Goal: Task Accomplishment & Management: Use online tool/utility

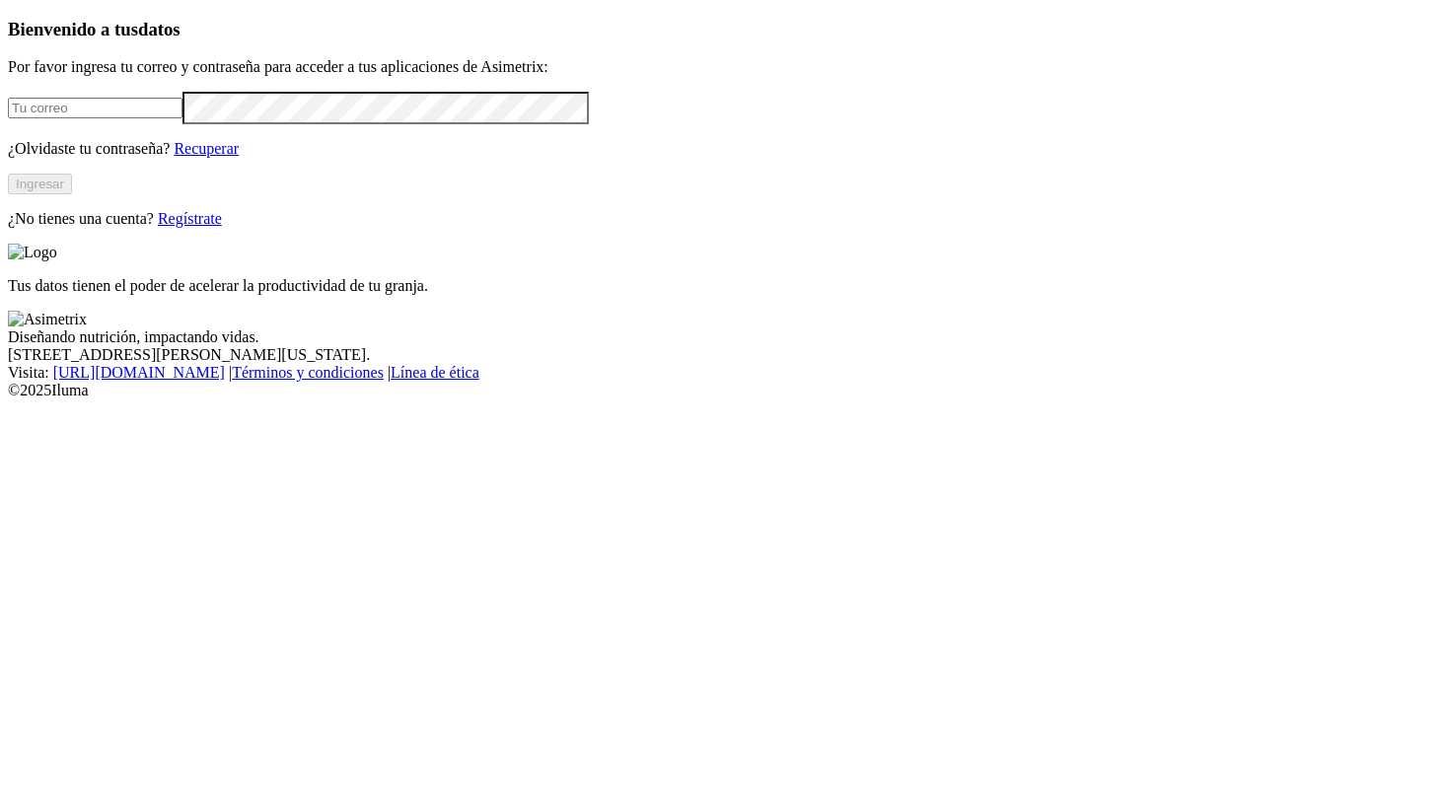
type input "[PERSON_NAME][EMAIL_ADDRESS][PERSON_NAME][DOMAIN_NAME]"
click at [72, 194] on button "Ingresar" at bounding box center [40, 184] width 64 height 21
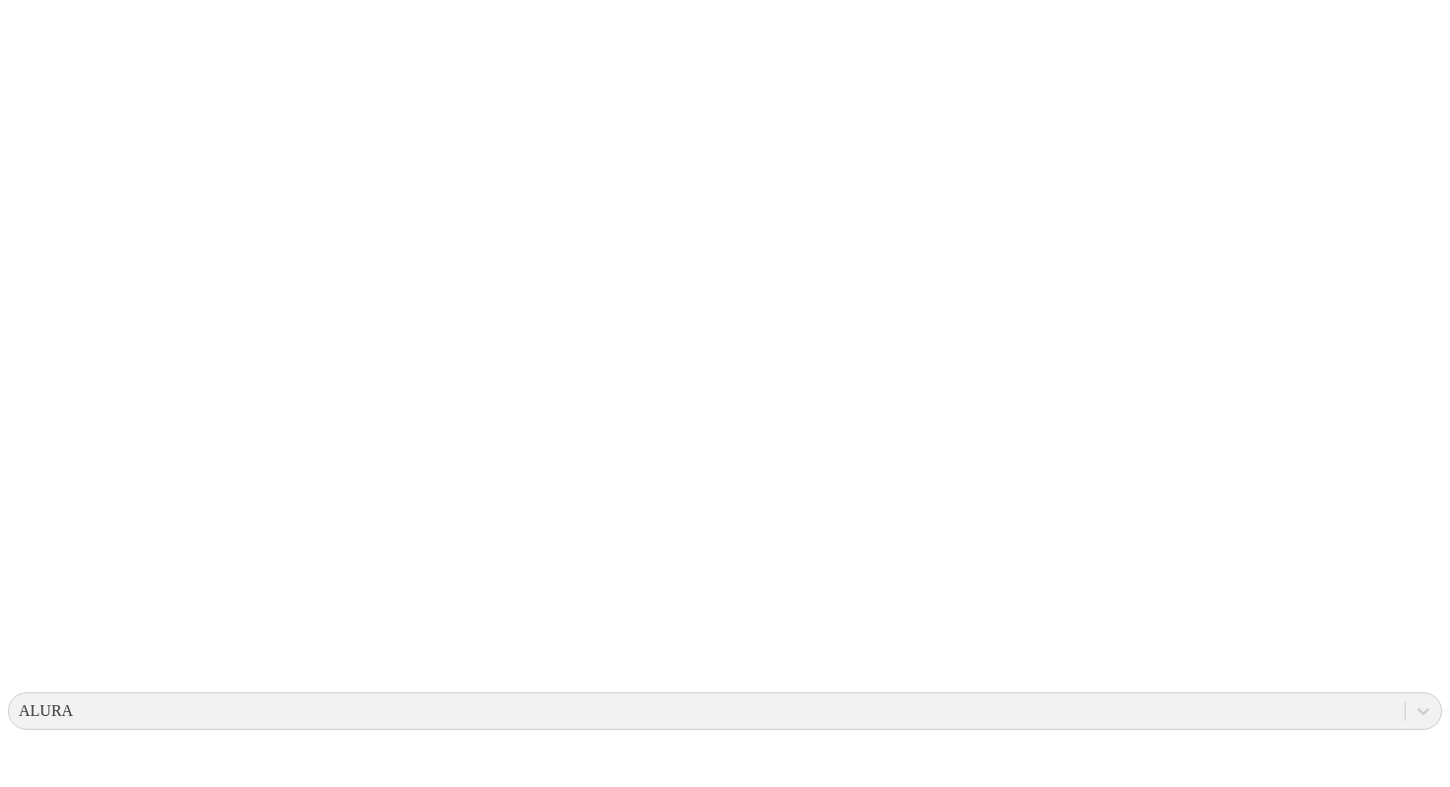
scroll to position [0, 0]
